Goal: Information Seeking & Learning: Learn about a topic

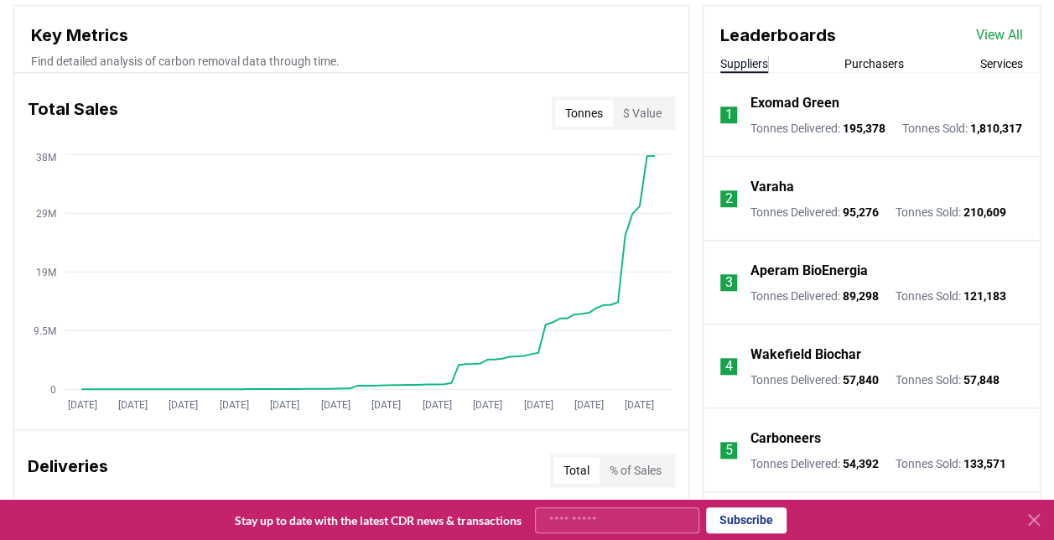
scroll to position [612, 0]
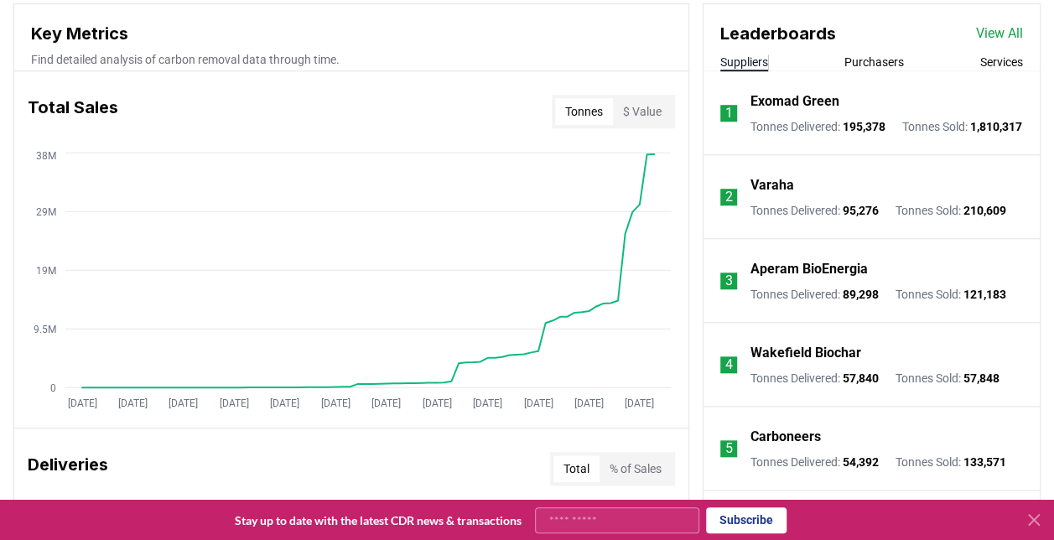
click at [637, 111] on button "$ Value" at bounding box center [642, 111] width 59 height 27
click at [593, 110] on button "Tonnes" at bounding box center [584, 111] width 58 height 27
click at [870, 58] on button "Purchasers" at bounding box center [874, 62] width 60 height 17
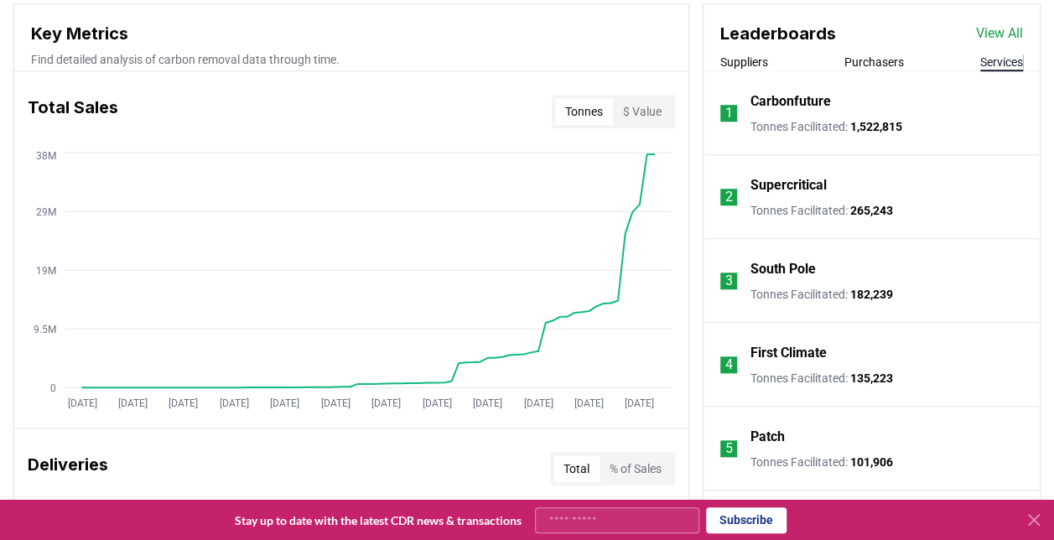
click at [994, 61] on button "Services" at bounding box center [1001, 62] width 43 height 17
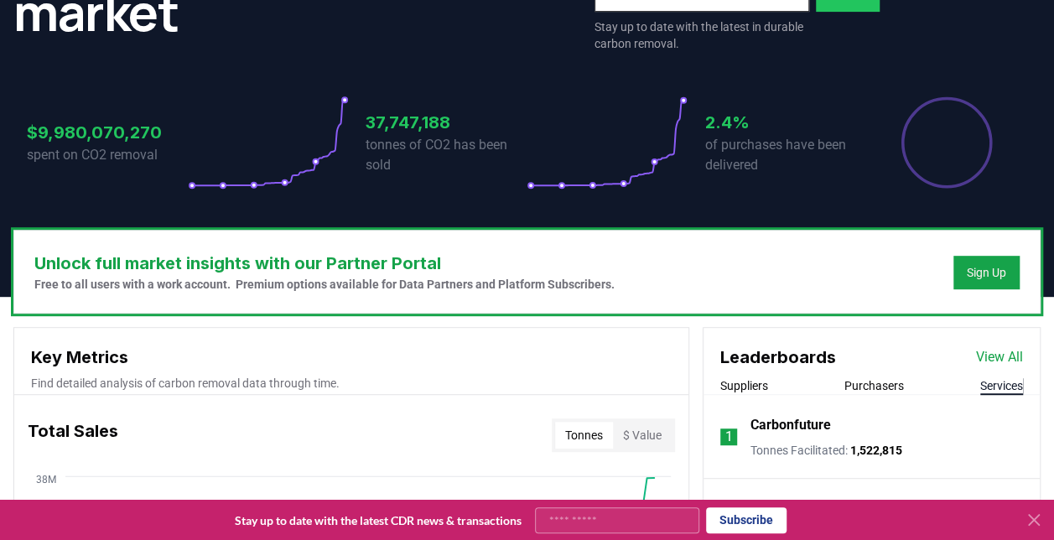
scroll to position [290, 0]
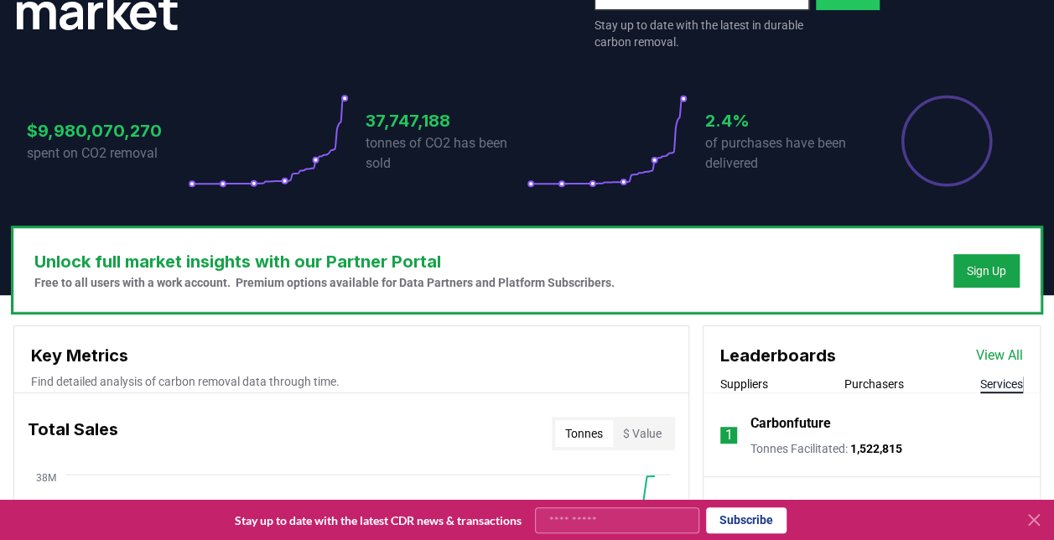
click at [740, 376] on button "Suppliers" at bounding box center [744, 384] width 48 height 17
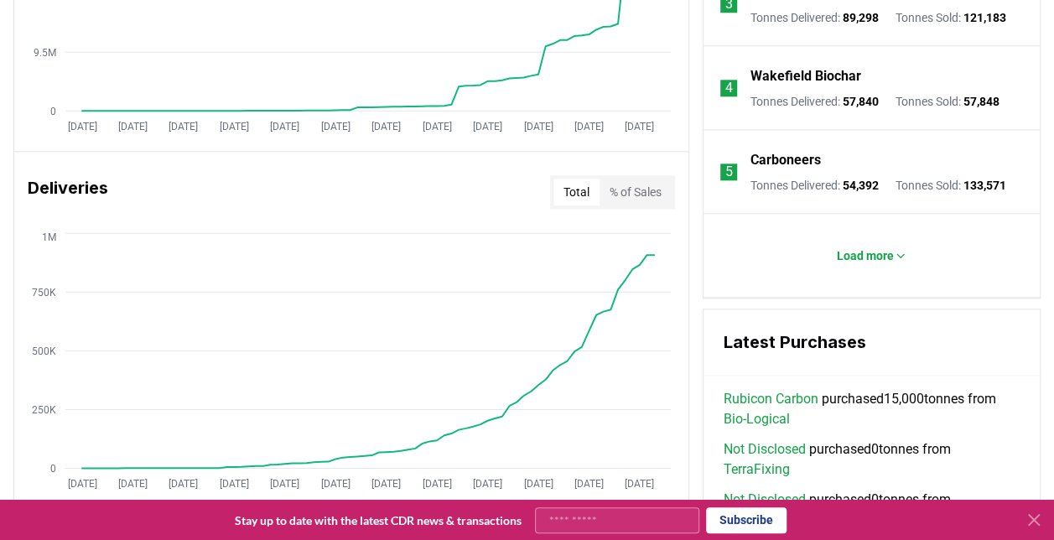
scroll to position [886, 0]
